Goal: Information Seeking & Learning: Learn about a topic

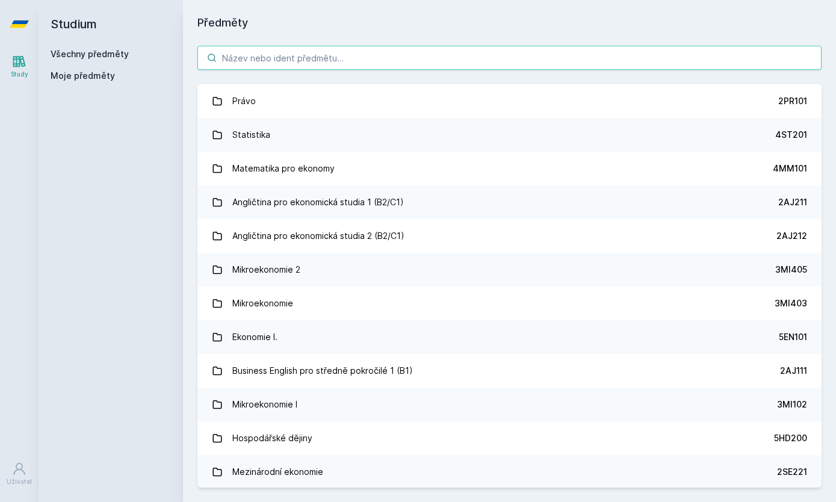
click at [744, 57] on input "search" at bounding box center [509, 58] width 624 height 24
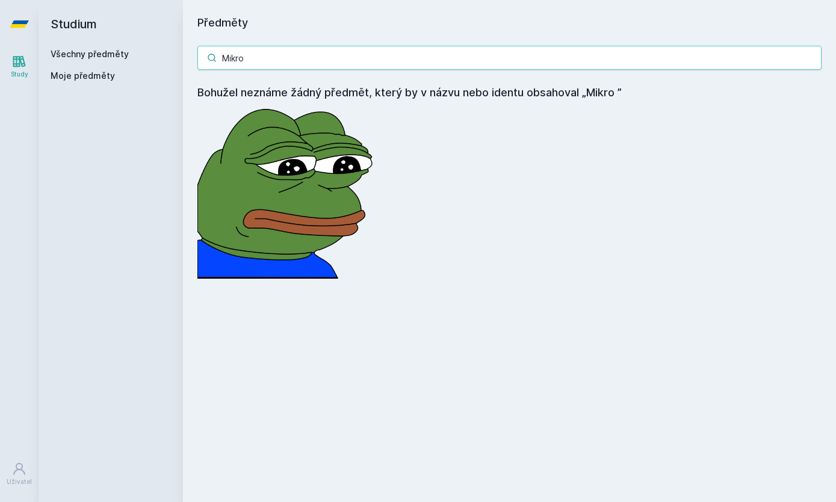
type input "Mikro"
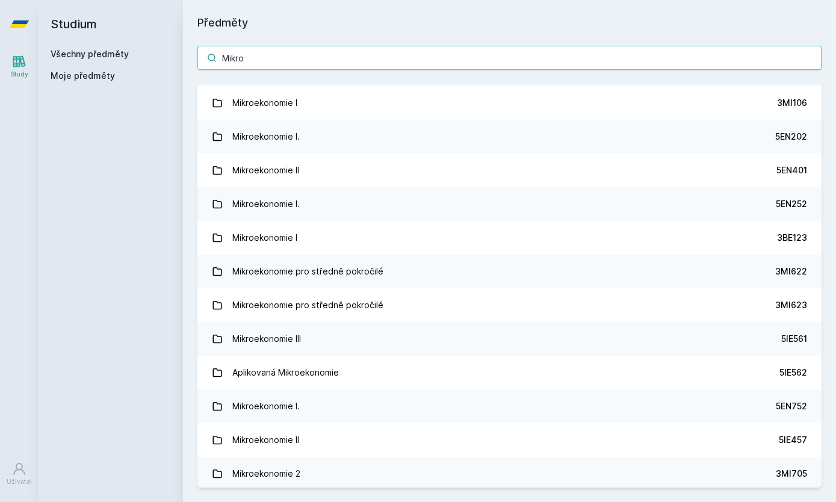
scroll to position [137, 0]
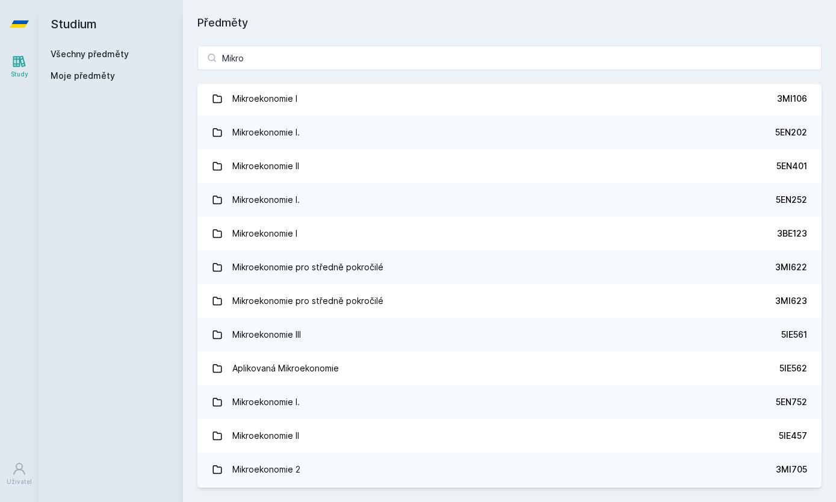
click at [783, 130] on div "5EN202" at bounding box center [791, 132] width 32 height 12
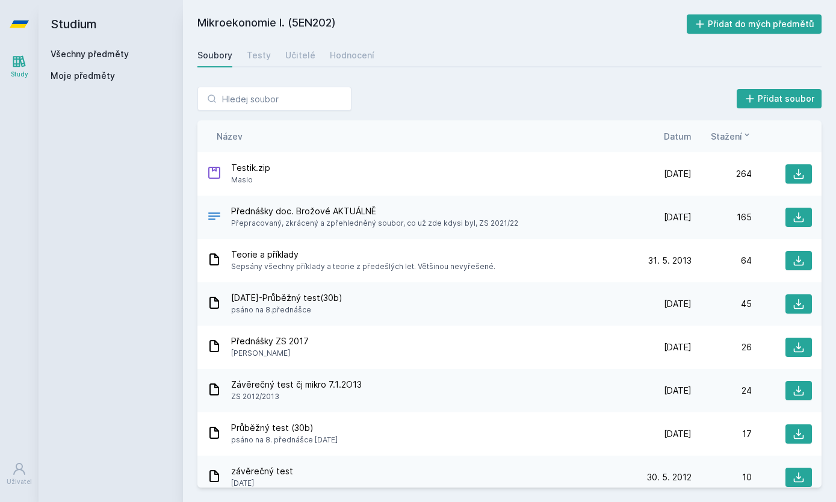
click at [247, 60] on div "Testy" at bounding box center [259, 55] width 24 height 12
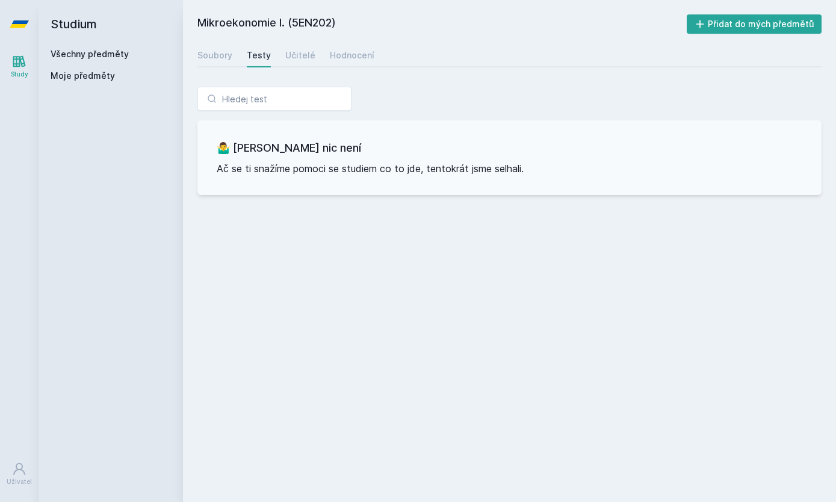
click at [275, 52] on div "Soubory Testy Učitelé Hodnocení" at bounding box center [509, 55] width 624 height 24
click at [304, 50] on div "Učitelé" at bounding box center [300, 55] width 30 height 12
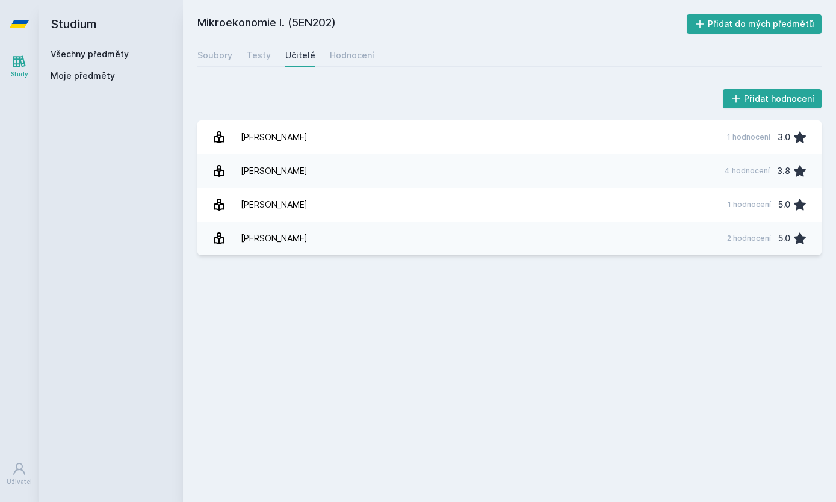
click at [316, 48] on div "Soubory Testy Učitelé Hodnocení" at bounding box center [509, 55] width 624 height 24
click at [342, 55] on div "Hodnocení" at bounding box center [352, 55] width 45 height 12
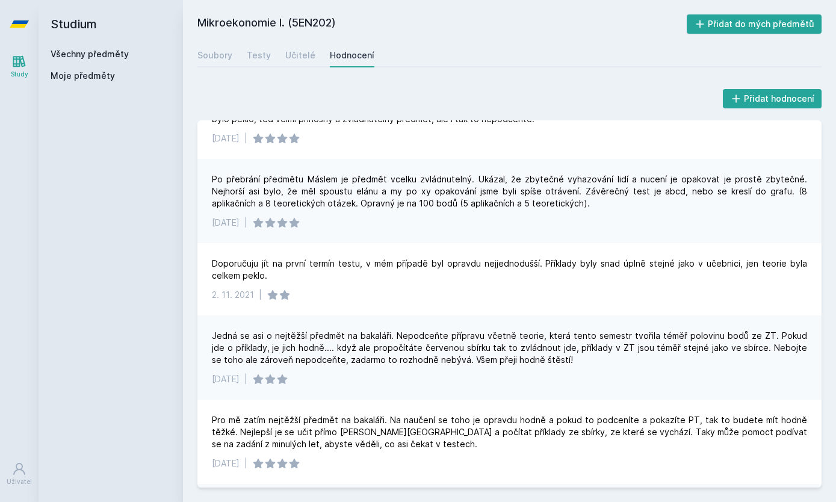
scroll to position [605, 0]
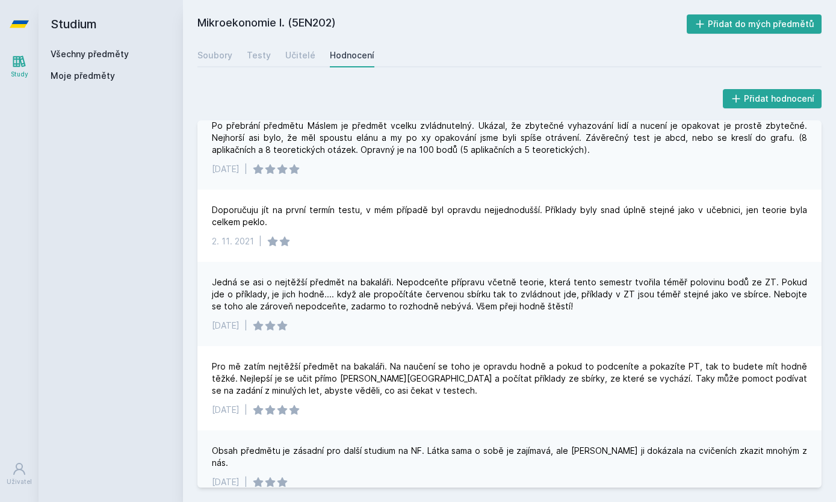
click at [229, 52] on div "Soubory" at bounding box center [214, 55] width 35 height 12
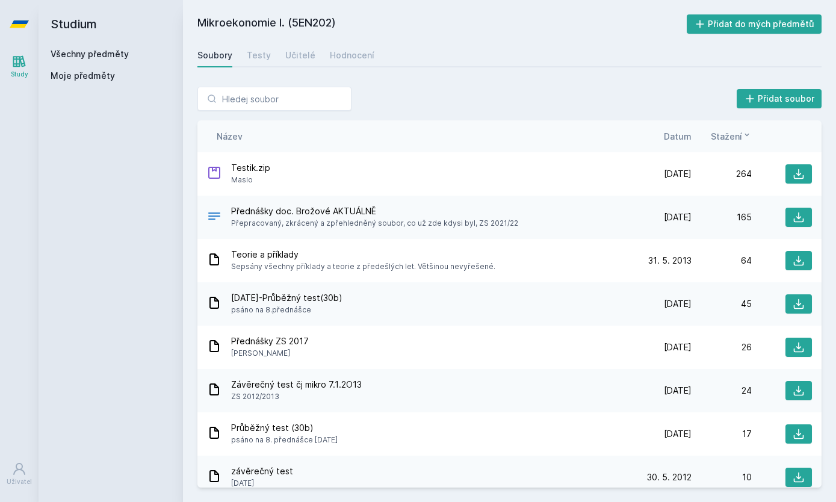
click at [685, 133] on span "Datum" at bounding box center [677, 136] width 28 height 13
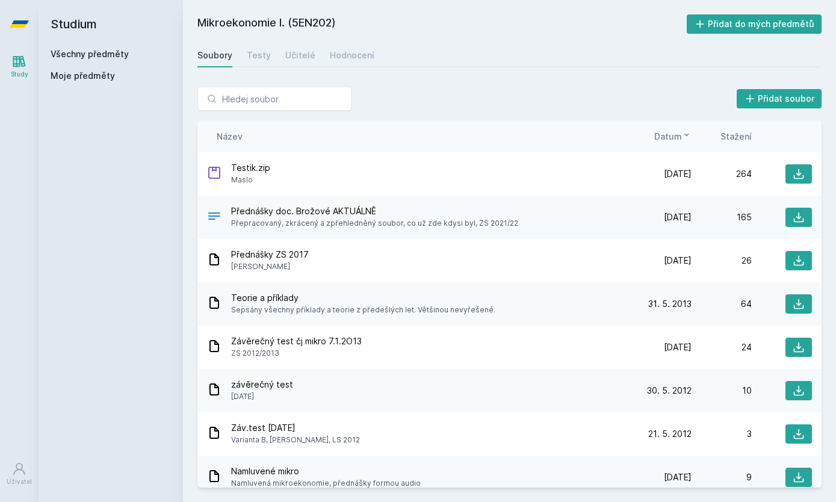
click at [726, 176] on div "264" at bounding box center [721, 174] width 60 height 12
click at [218, 177] on icon at bounding box center [214, 173] width 12 height 12
click at [251, 174] on span "Maslo" at bounding box center [250, 180] width 39 height 12
